Goal: Task Accomplishment & Management: Manage account settings

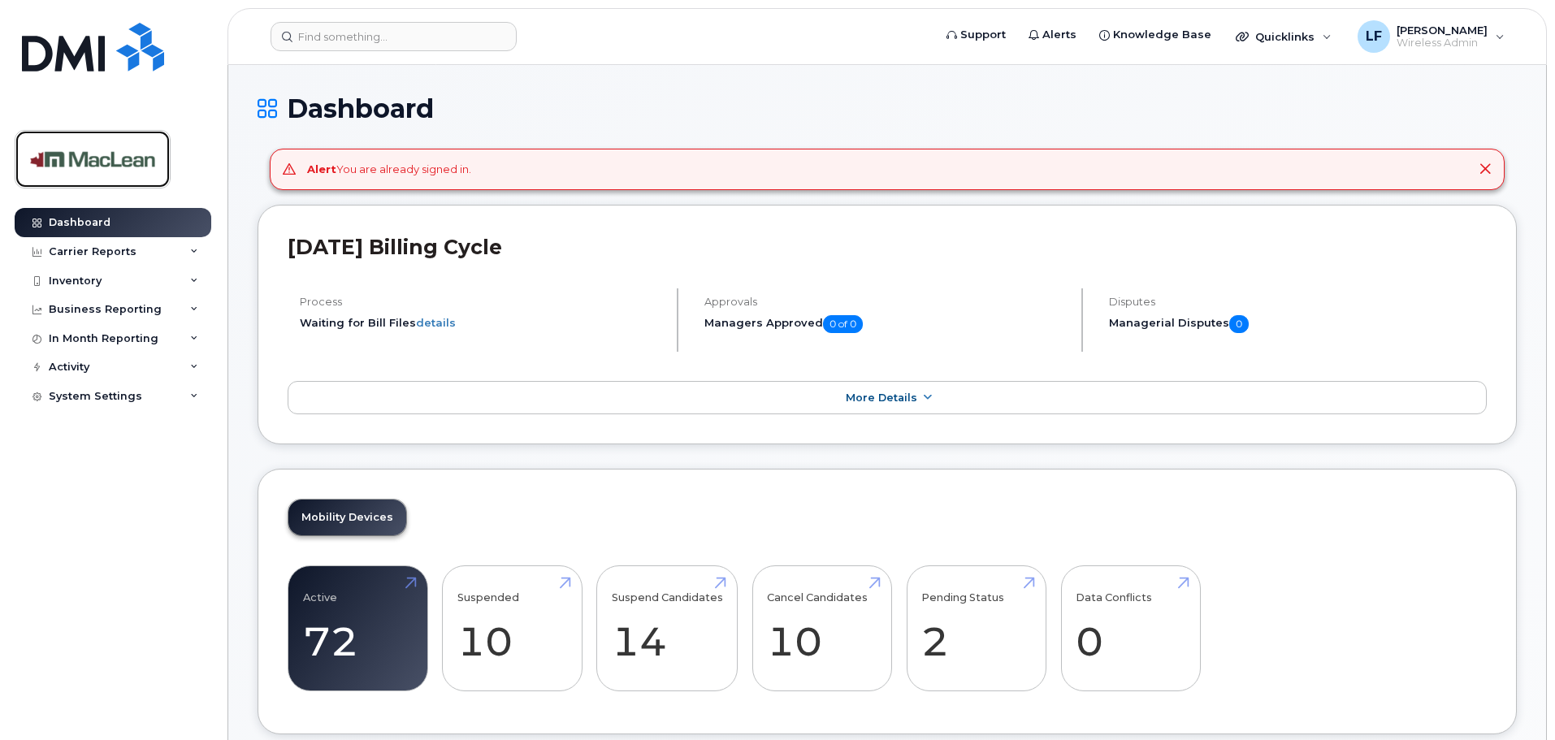
click at [104, 165] on img at bounding box center [92, 159] width 125 height 47
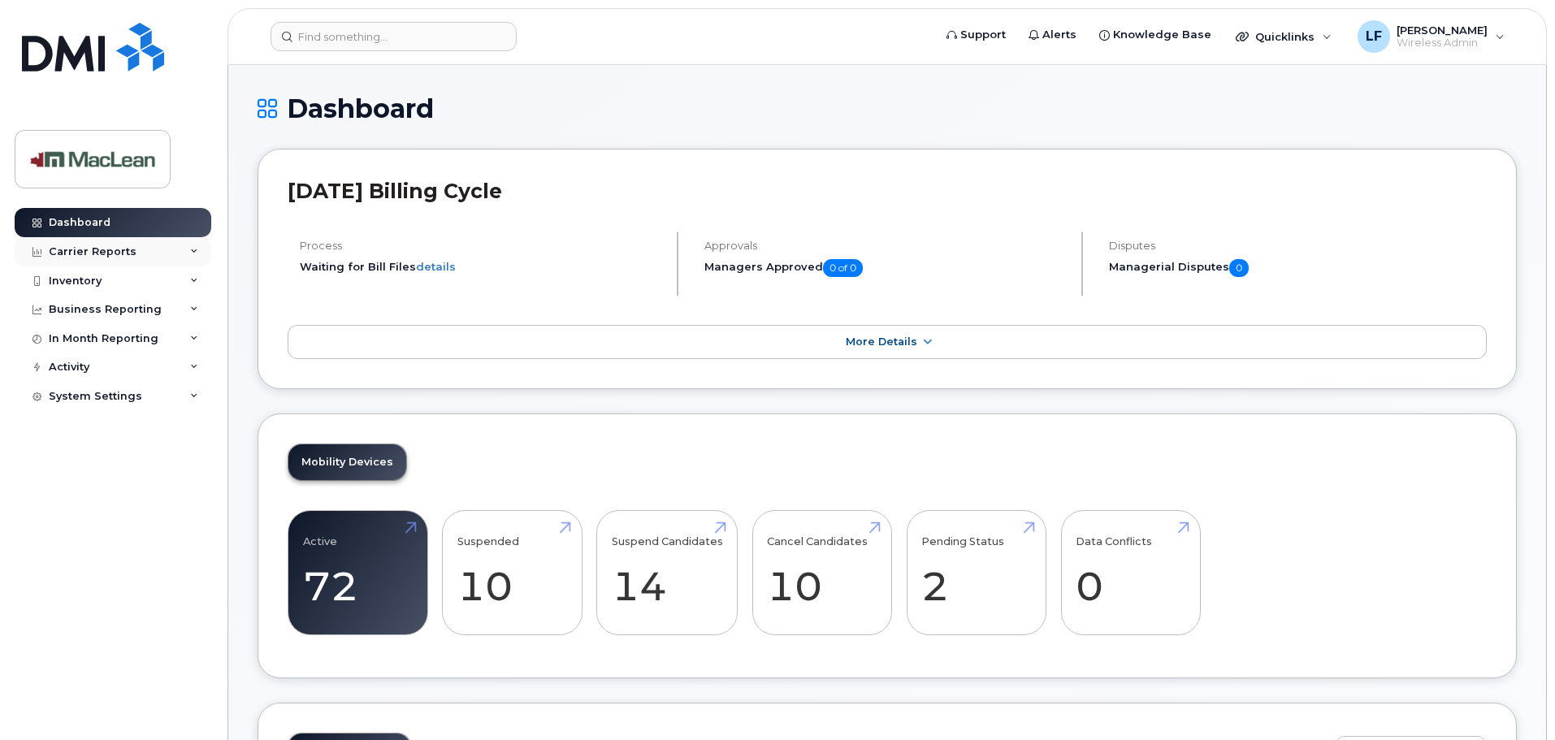
click at [85, 246] on div "Carrier Reports" at bounding box center [93, 251] width 88 height 13
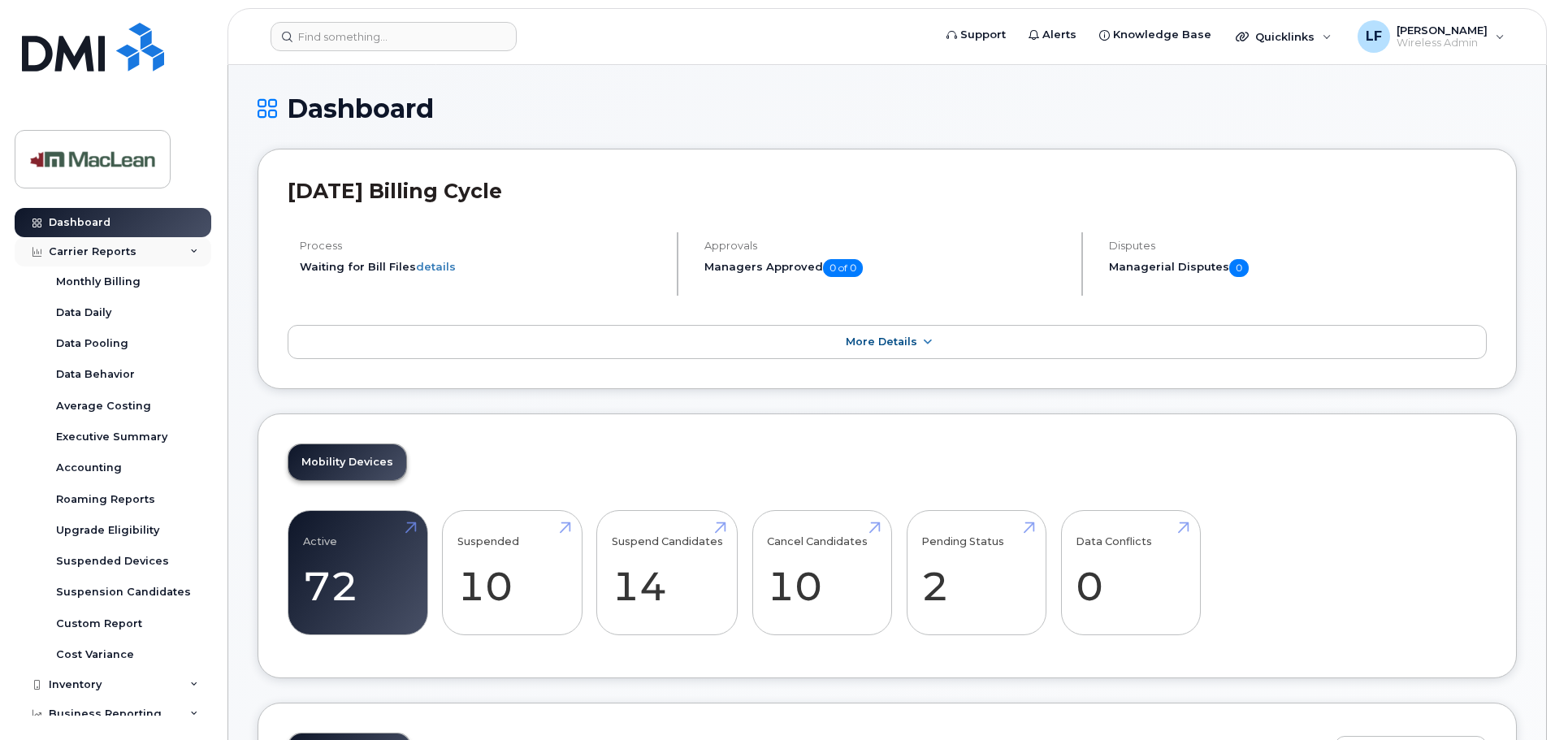
click at [150, 250] on div "Carrier Reports" at bounding box center [113, 251] width 197 height 29
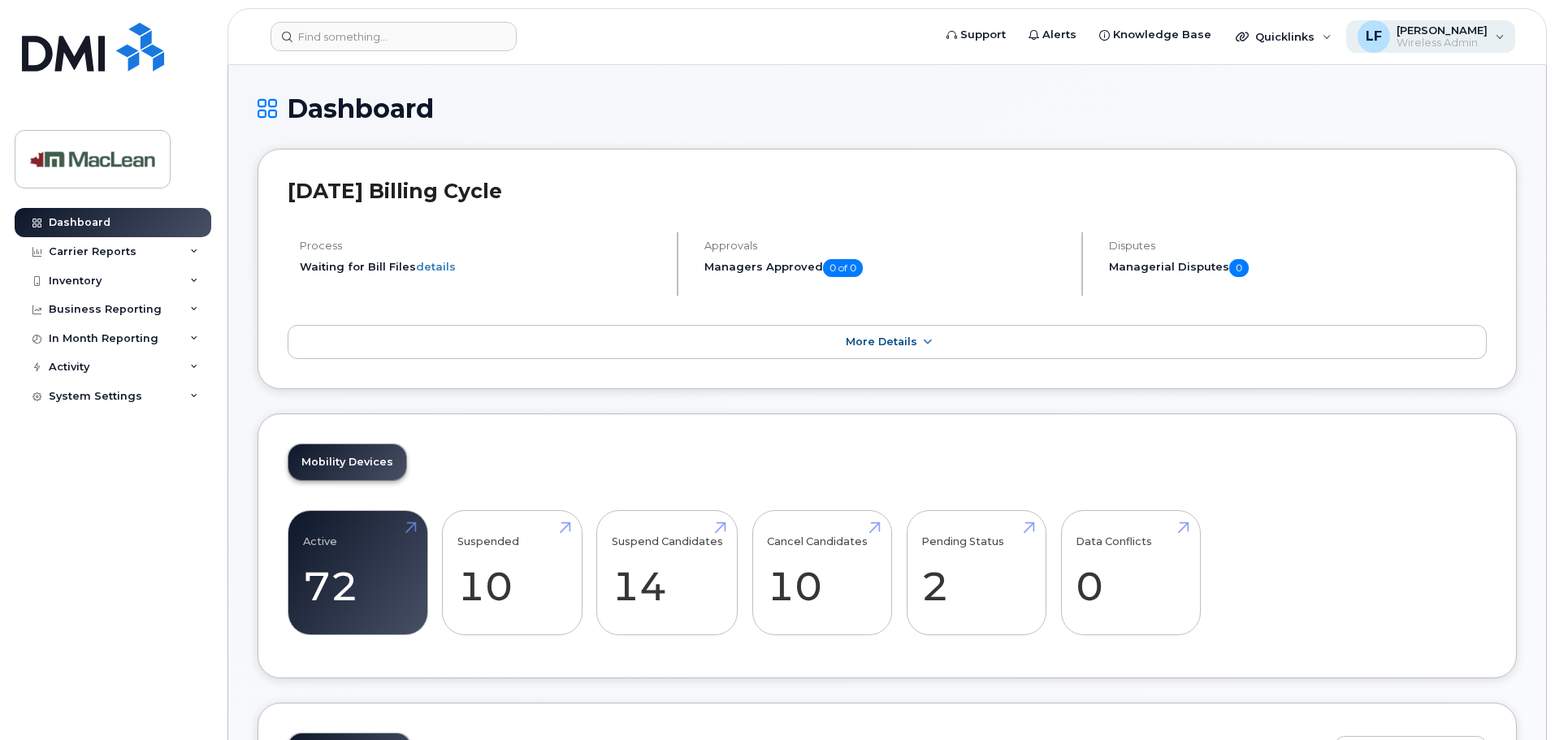
click at [1382, 32] on span "LF" at bounding box center [1374, 37] width 16 height 20
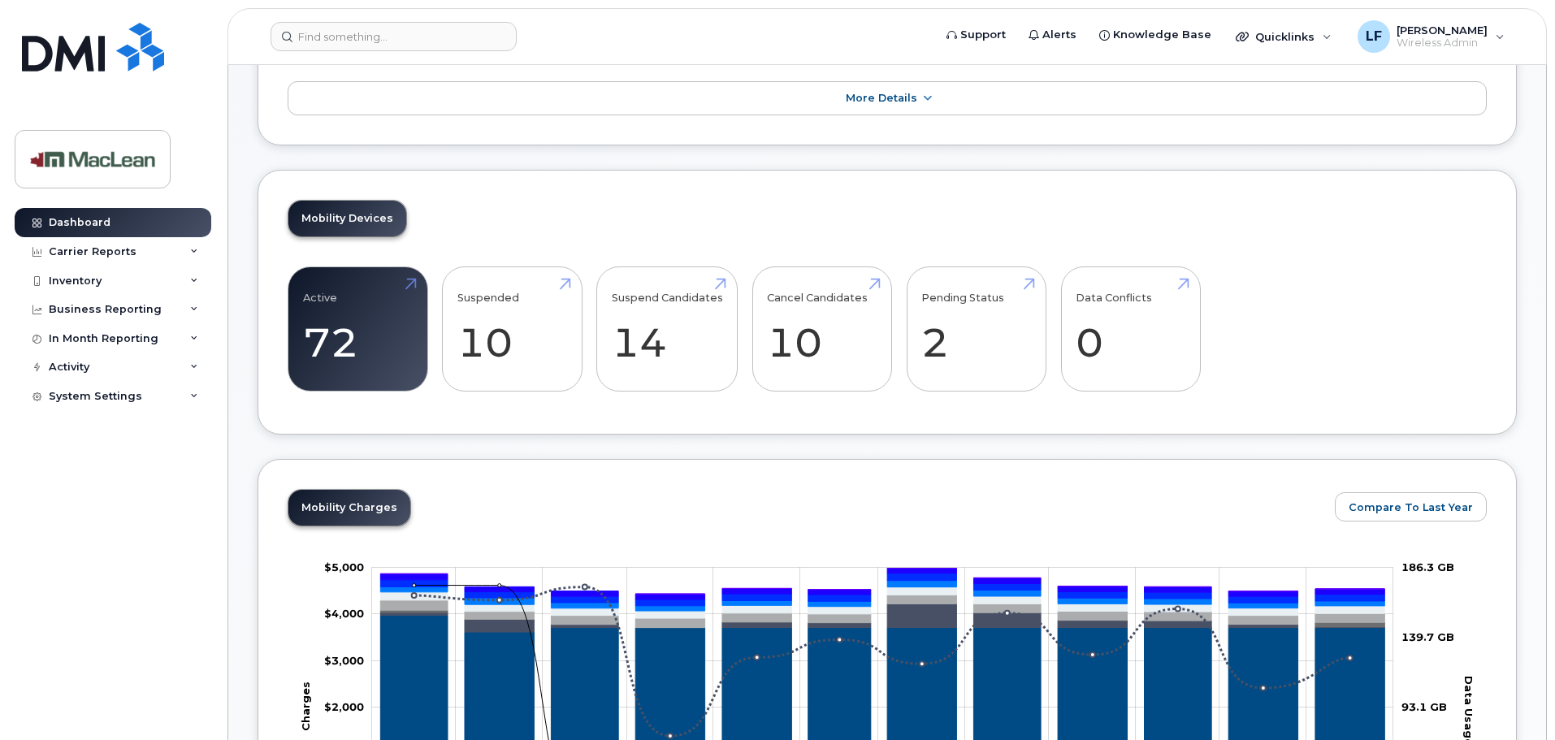
scroll to position [325, 0]
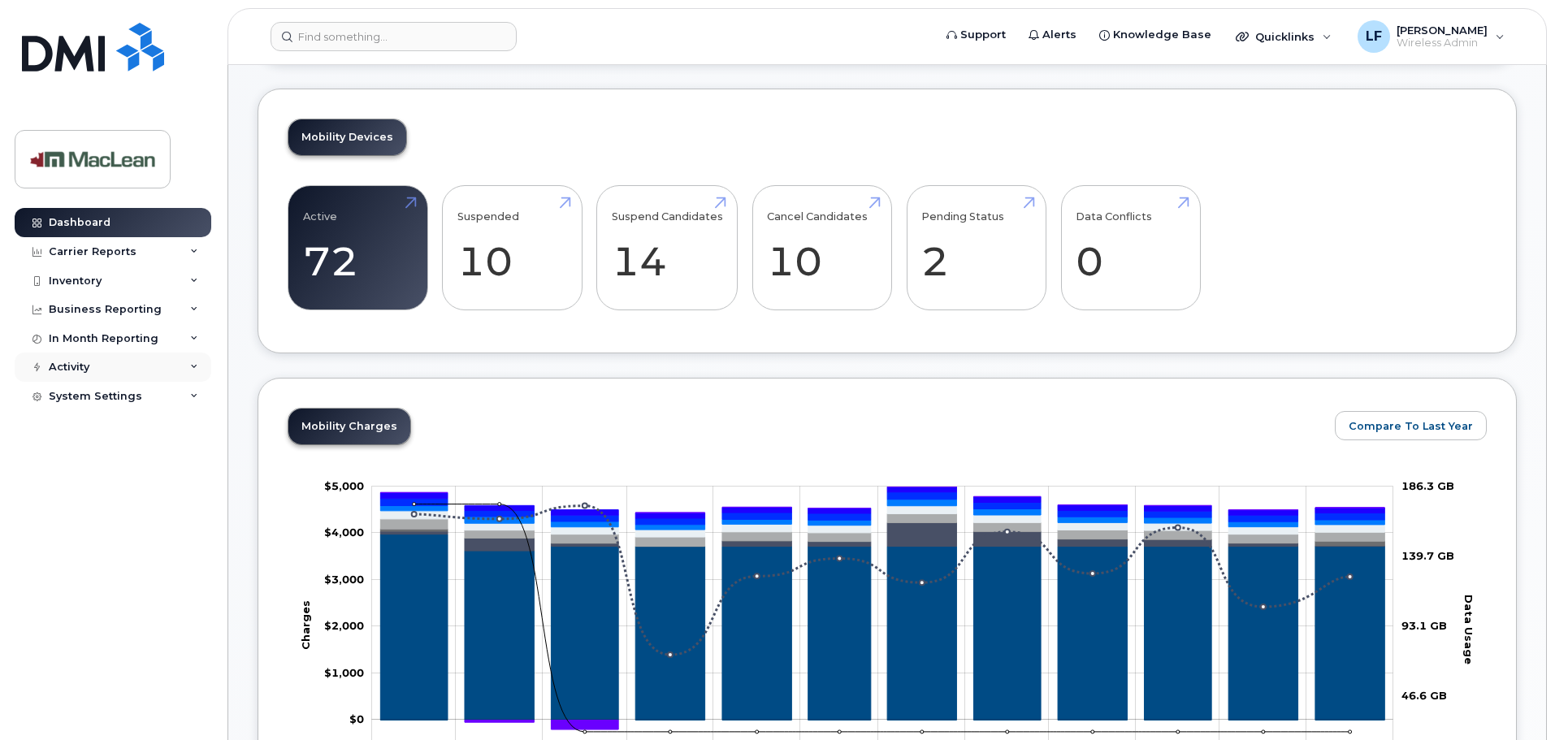
click at [105, 369] on div "Activity" at bounding box center [113, 367] width 197 height 29
click at [120, 253] on div "Carrier Reports" at bounding box center [93, 251] width 88 height 13
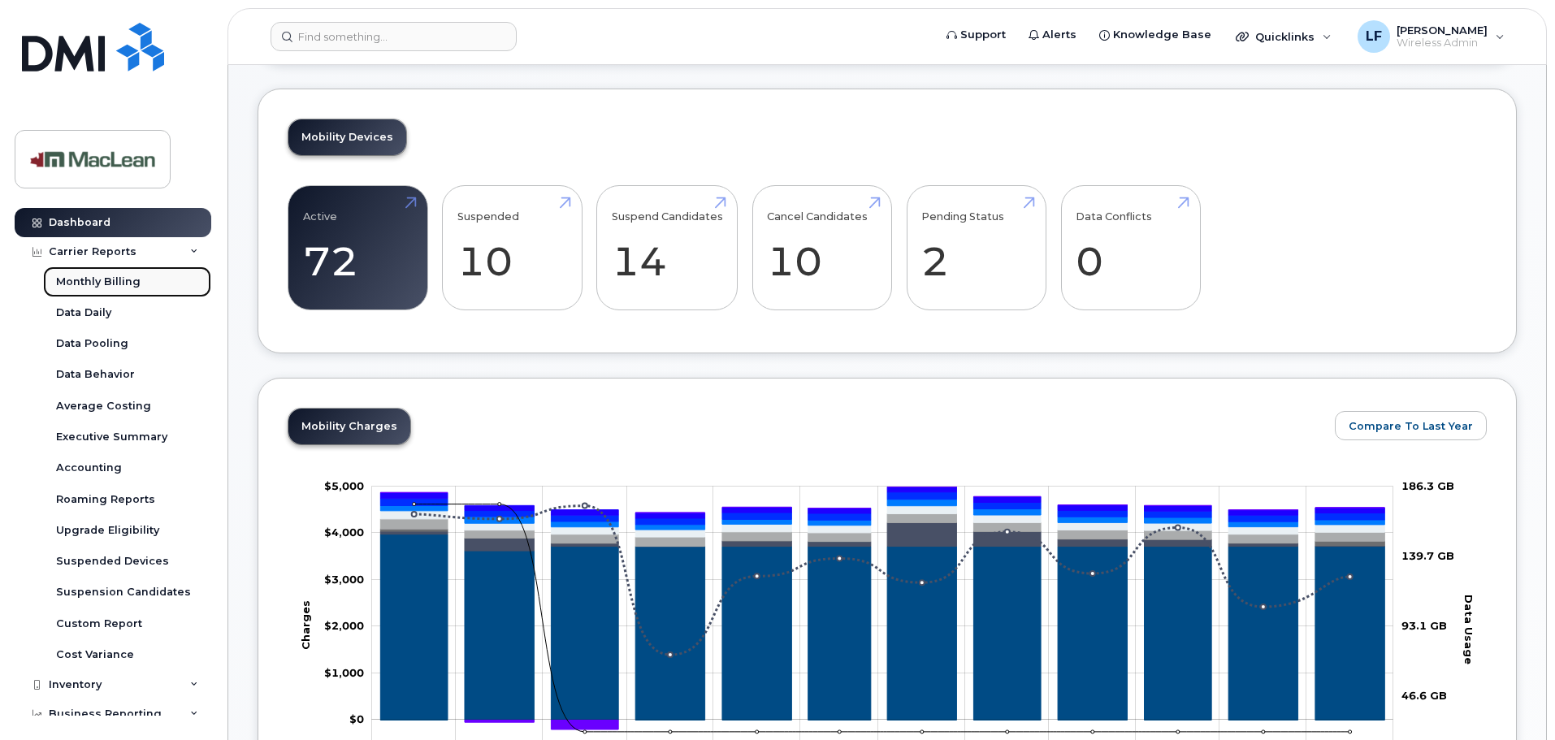
click at [124, 288] on div "Monthly Billing" at bounding box center [98, 282] width 85 height 15
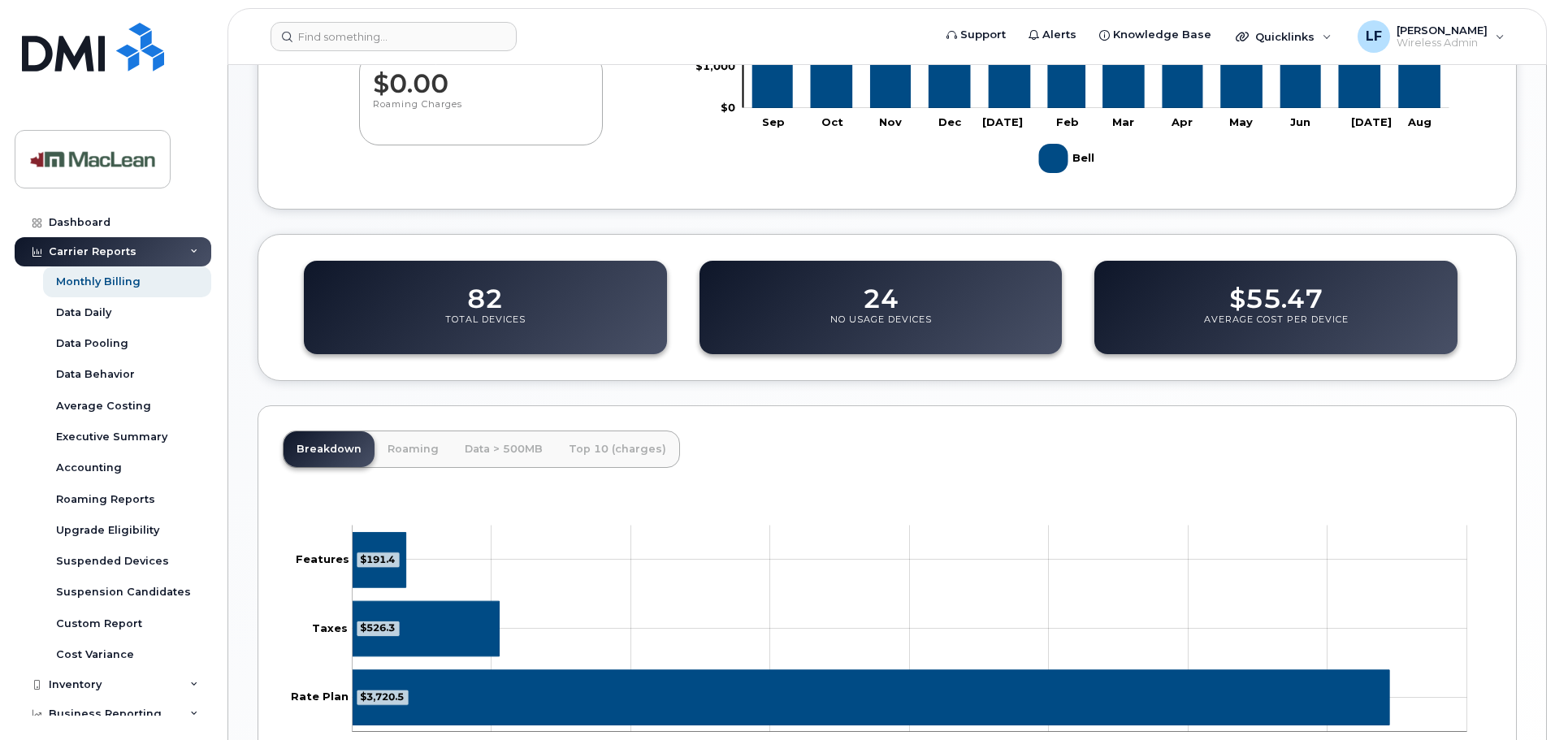
scroll to position [534, 0]
